Goal: Communication & Community: Answer question/provide support

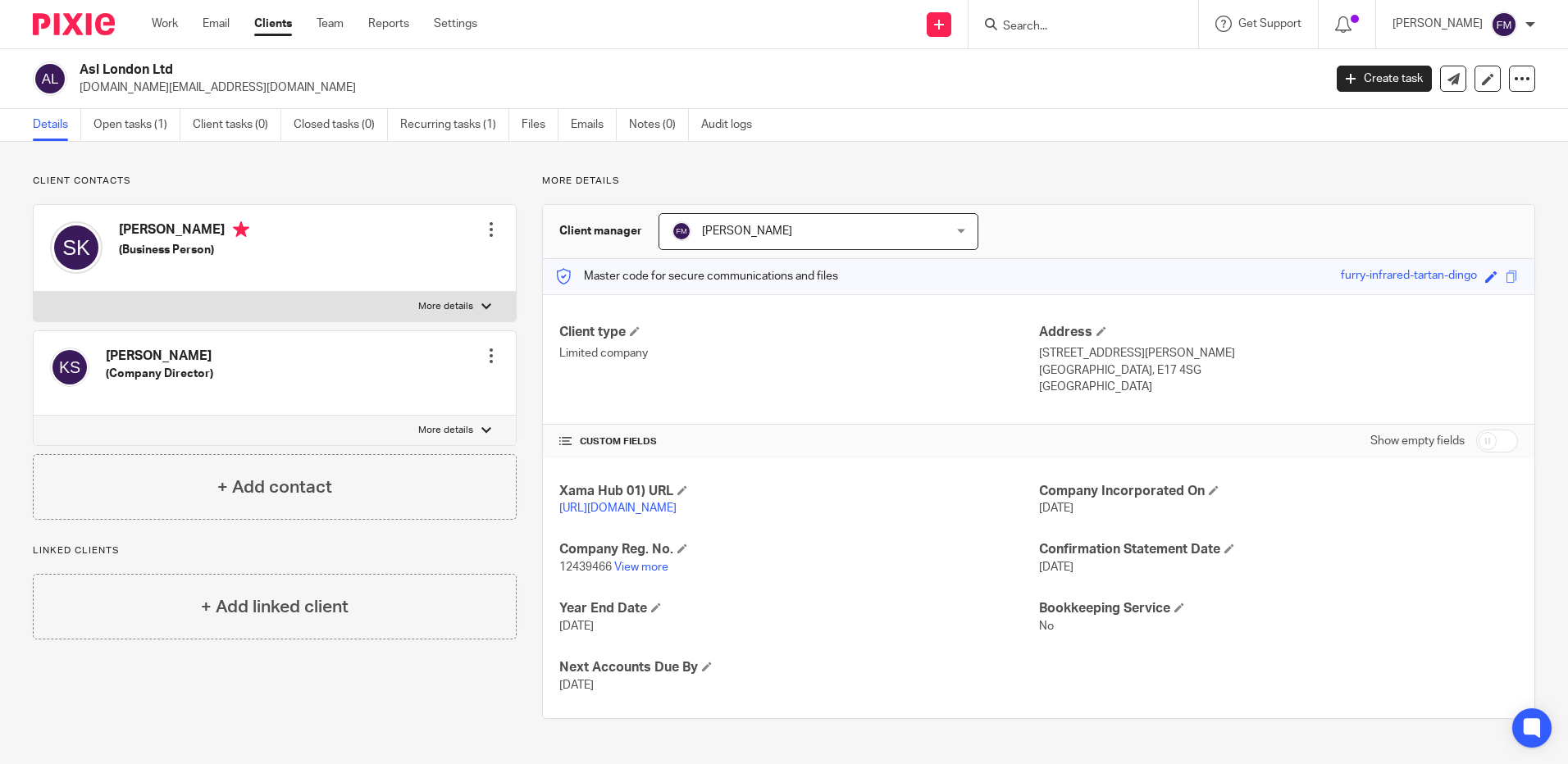
click at [1050, 22] on input "Search" at bounding box center [1075, 28] width 148 height 15
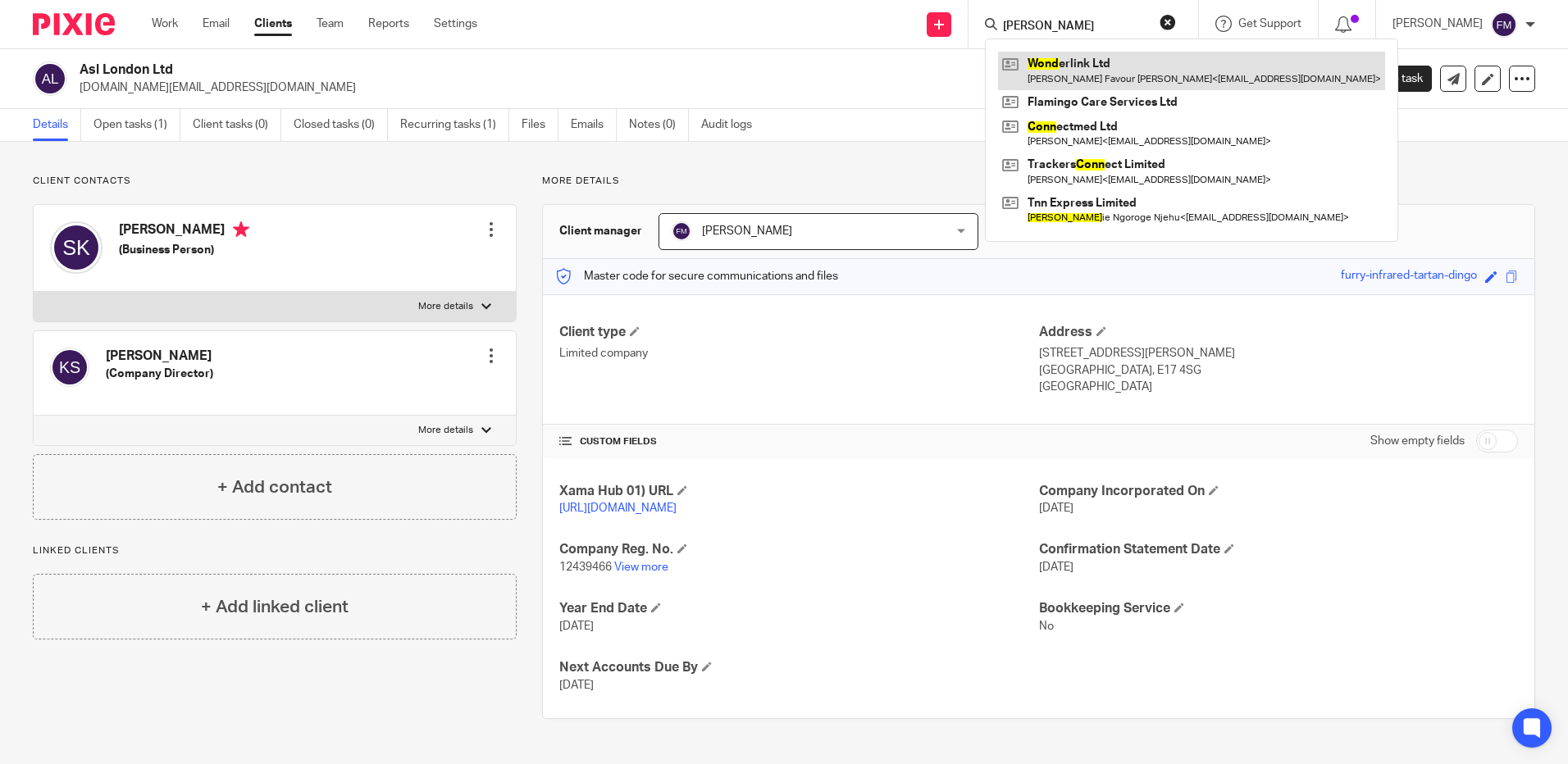
type input "Wonn"
click at [1090, 69] on link at bounding box center [1192, 70] width 387 height 38
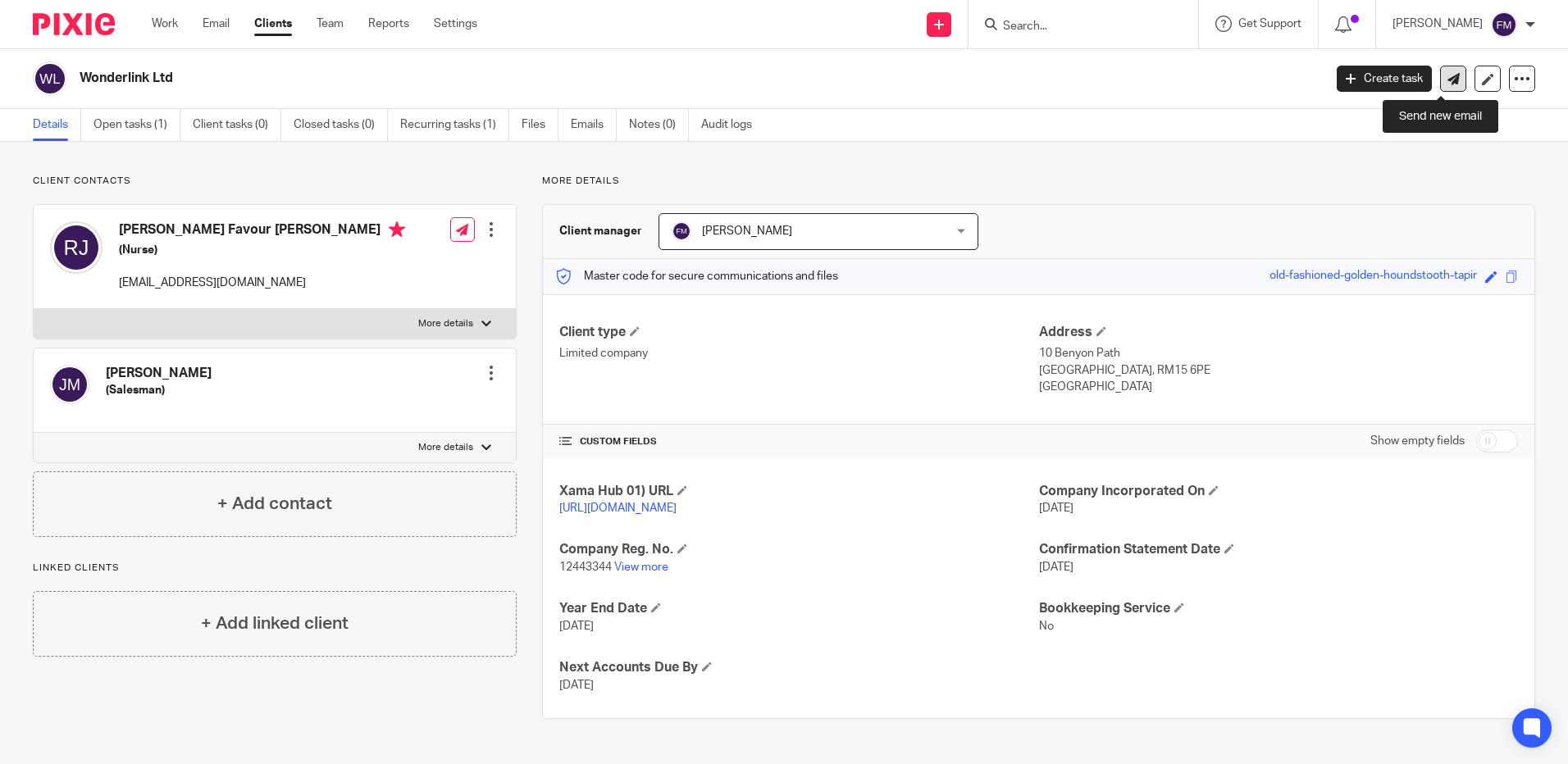
click at [1448, 80] on icon at bounding box center [1453, 79] width 13 height 13
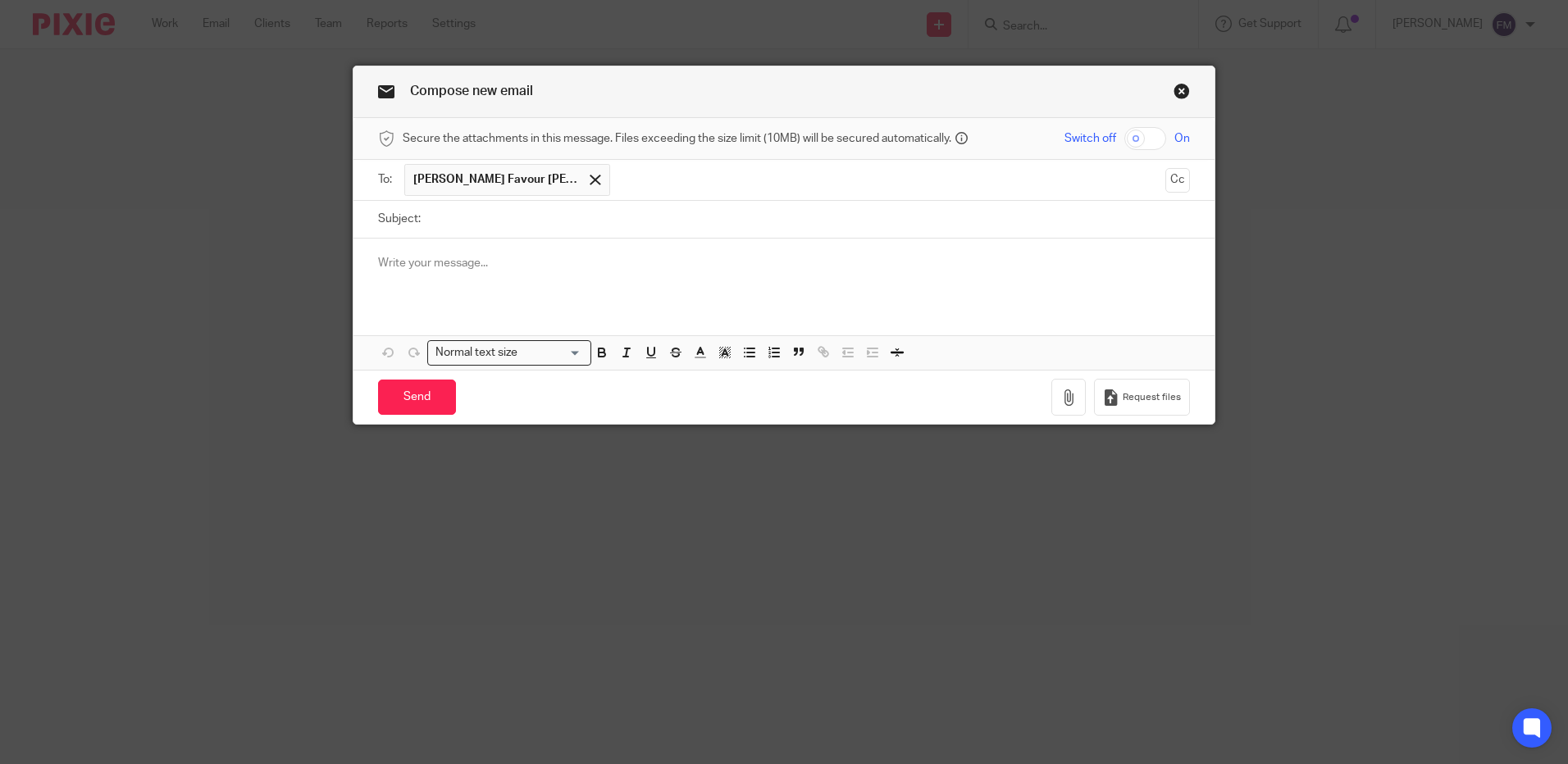
click at [461, 230] on input "Subject:" at bounding box center [810, 219] width 761 height 37
type input "2025 Accounts"
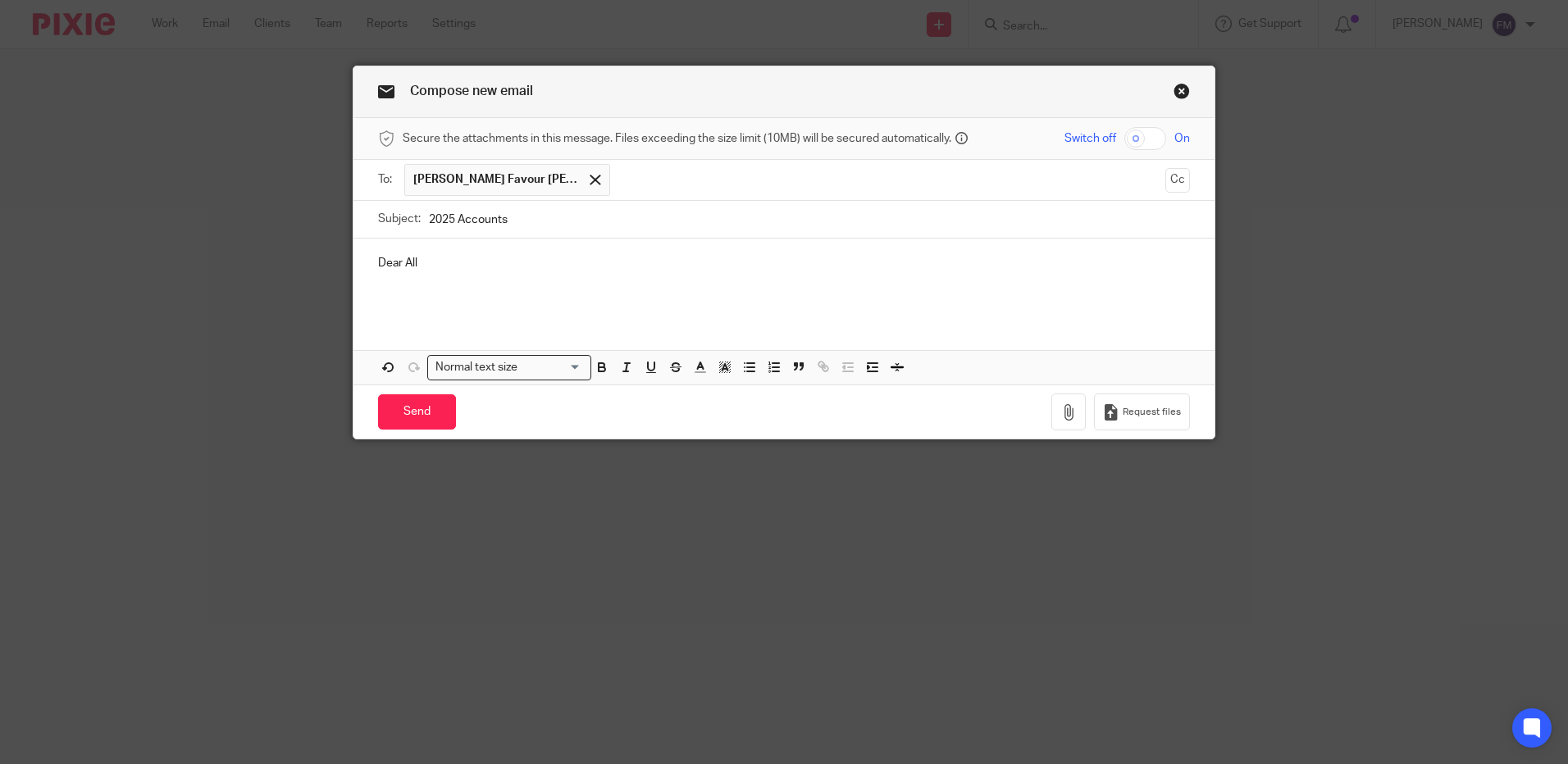
click at [460, 285] on p at bounding box center [784, 280] width 812 height 17
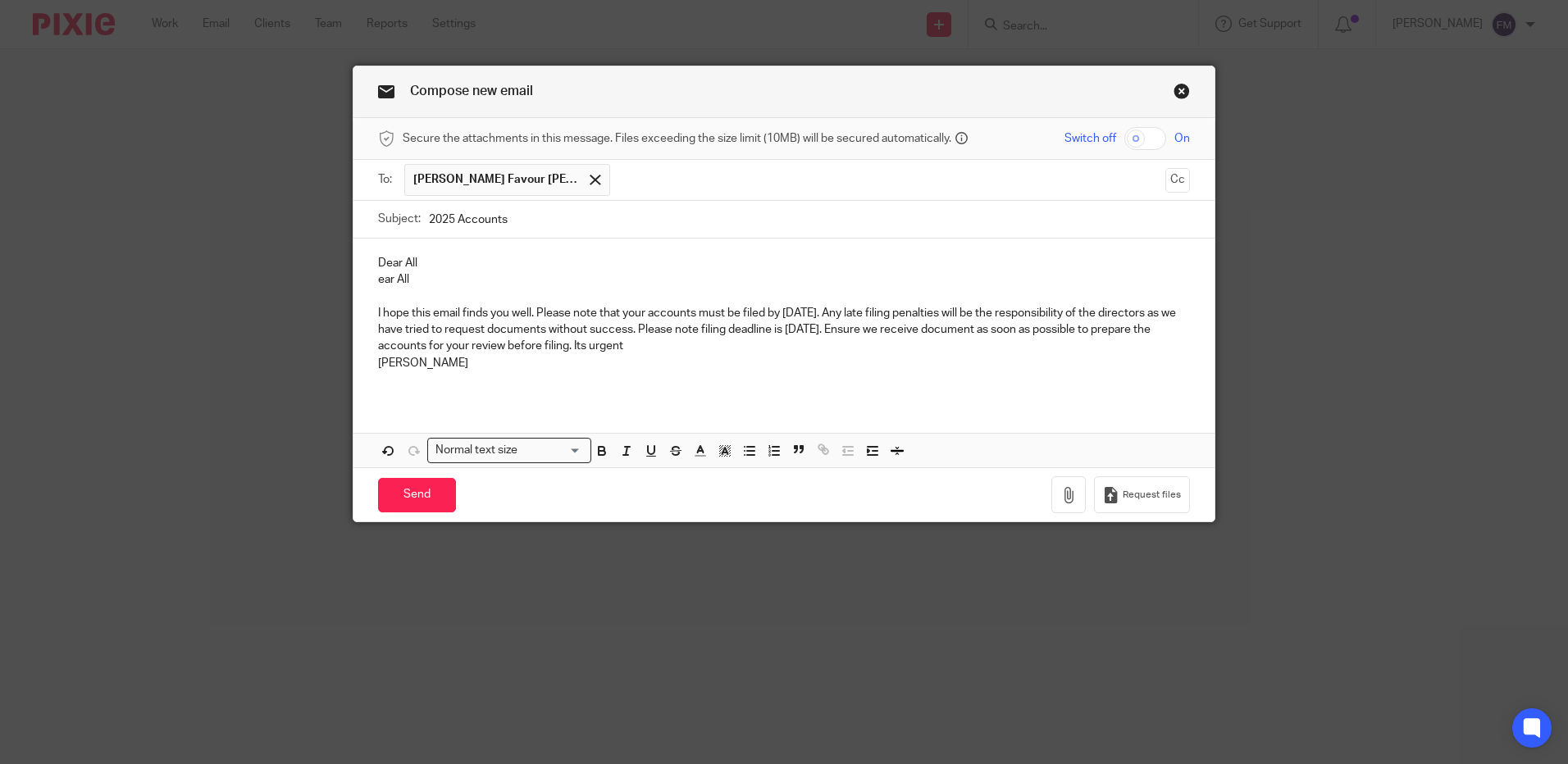
click at [691, 350] on p "I hope this email finds you well. Please note that your accounts must be filed …" at bounding box center [784, 330] width 812 height 50
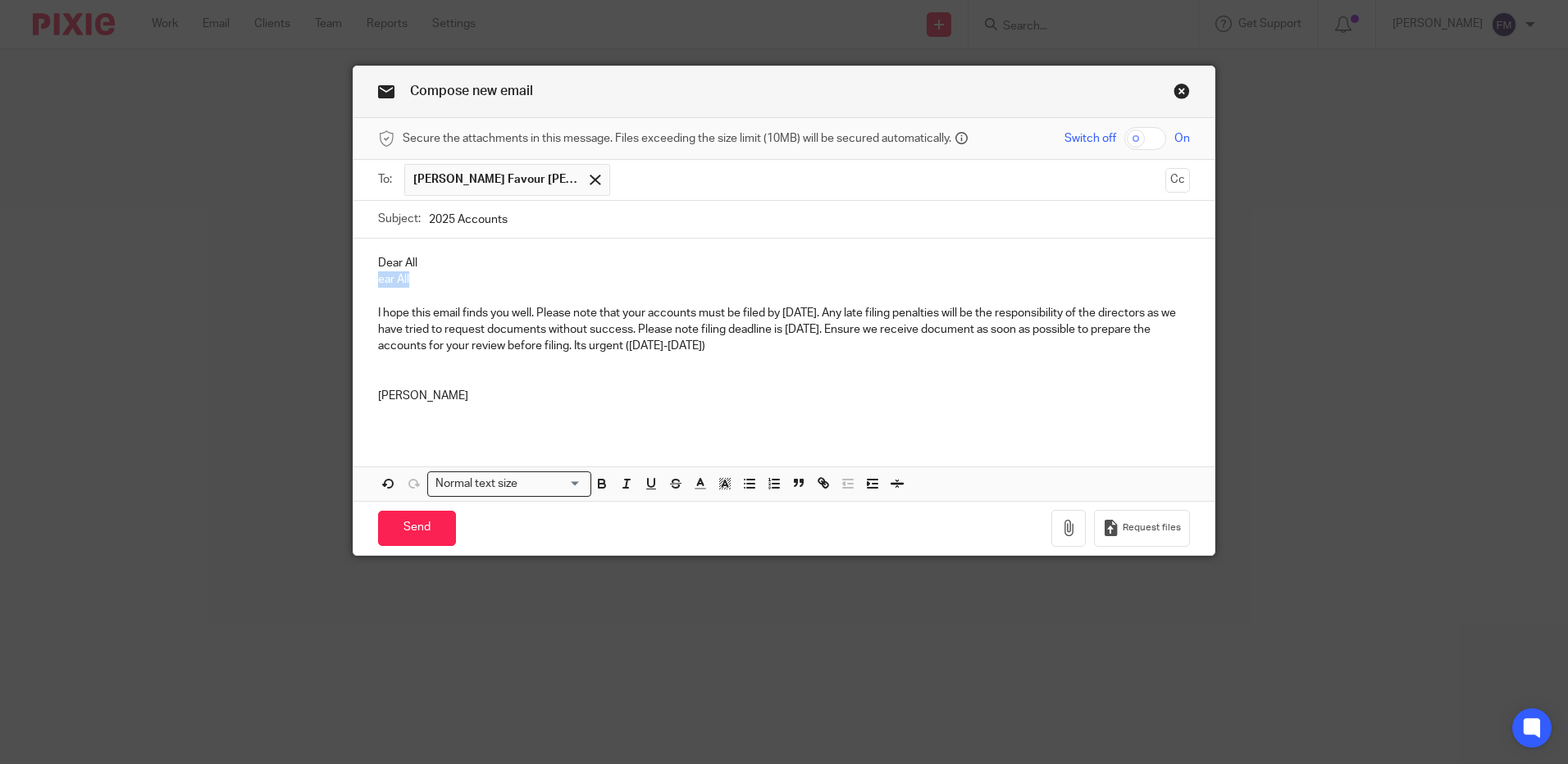
drag, startPoint x: 375, startPoint y: 280, endPoint x: 416, endPoint y: 274, distance: 41.4
click at [416, 274] on p "ear All" at bounding box center [784, 280] width 812 height 17
click at [407, 528] on input "Send" at bounding box center [416, 528] width 78 height 35
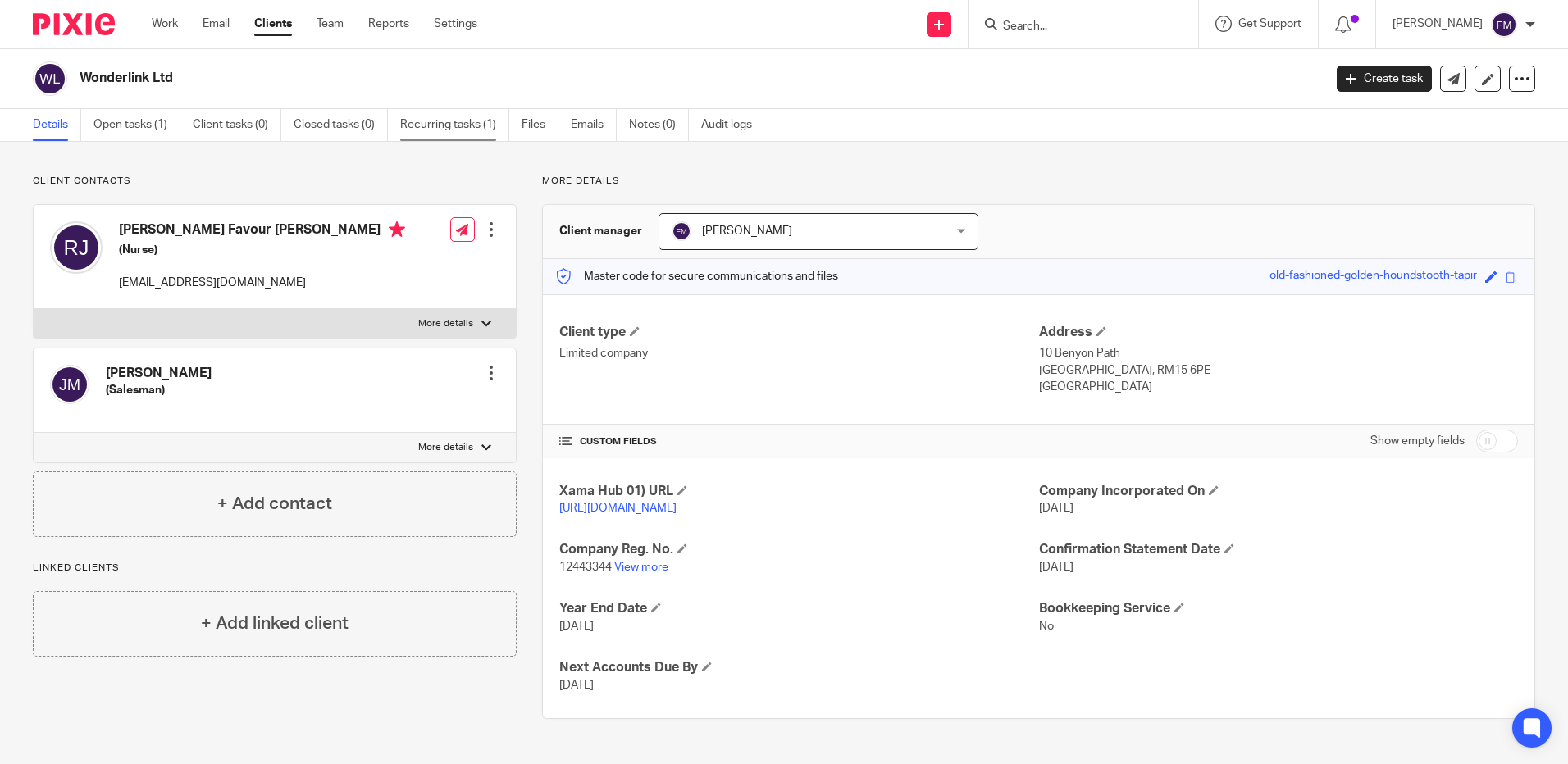
click at [441, 122] on link "Recurring tasks (1)" at bounding box center [455, 125] width 109 height 32
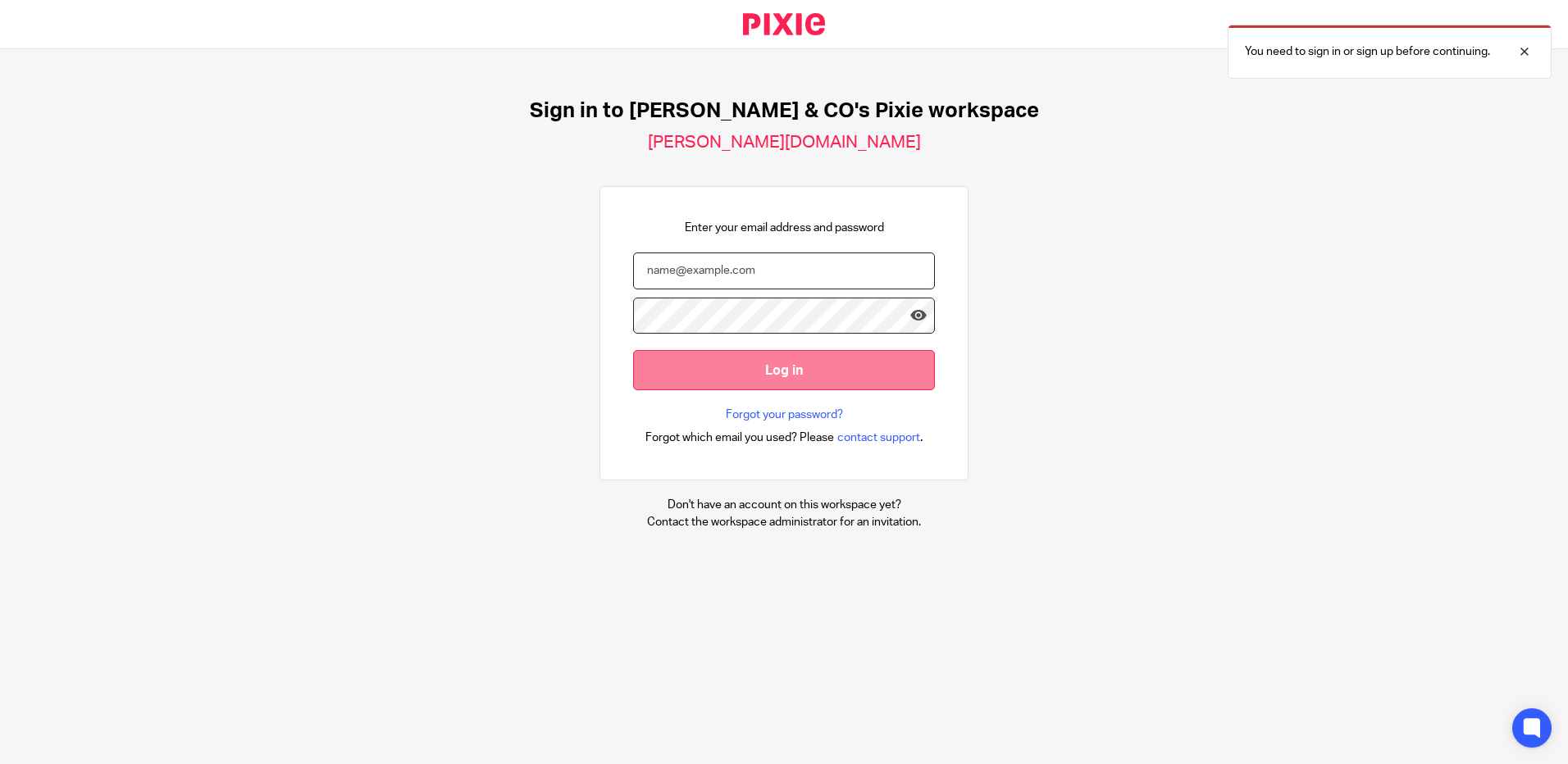
type input "[EMAIL_ADDRESS][DOMAIN_NAME]"
click at [774, 369] on input "Log in" at bounding box center [784, 370] width 302 height 40
